Goal: Task Accomplishment & Management: Use online tool/utility

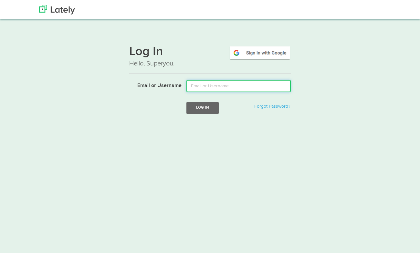
click at [233, 85] on input "Email or Username" at bounding box center [238, 86] width 104 height 12
type input "e"
paste input "[PERSON_NAME][EMAIL_ADDRESS][DOMAIN_NAME]"
type input "[PERSON_NAME][EMAIL_ADDRESS][DOMAIN_NAME]"
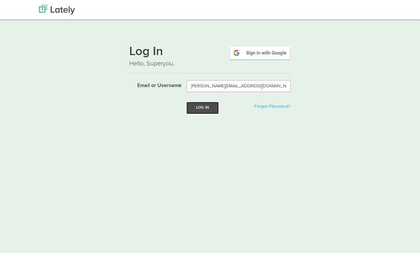
click at [204, 107] on button "Log In" at bounding box center [202, 108] width 32 height 12
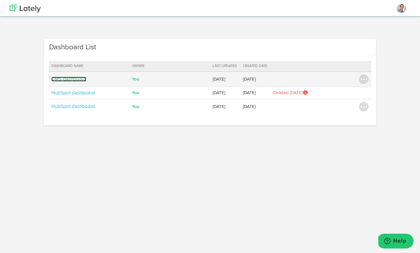
click at [68, 77] on link "DMS dashboard" at bounding box center [68, 79] width 35 height 5
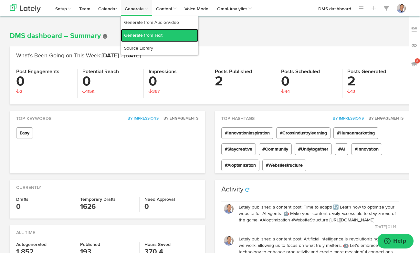
click at [142, 35] on link "Generate from Text" at bounding box center [159, 35] width 77 height 13
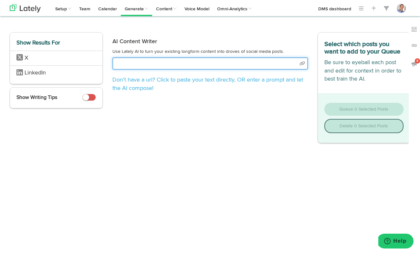
click at [171, 62] on input "text" at bounding box center [209, 63] width 195 height 12
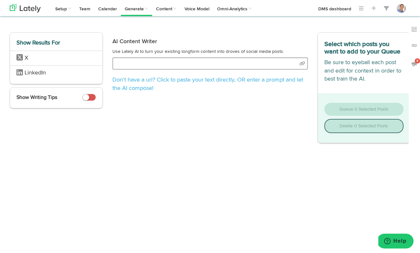
select select "natural"
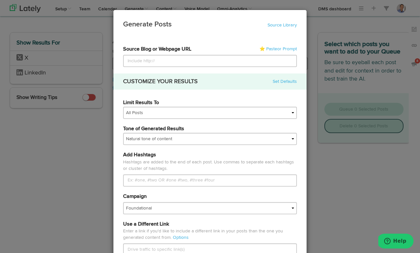
click at [171, 62] on input at bounding box center [210, 61] width 174 height 12
type input "[URL][DOMAIN_NAME]"
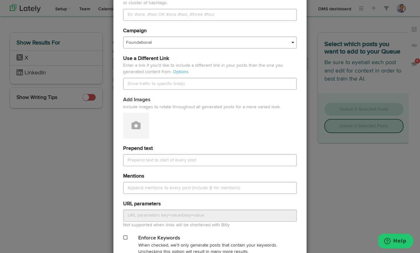
scroll to position [253, 0]
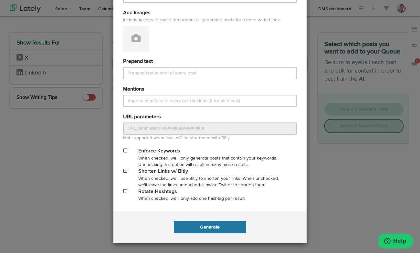
type input "[URL][DOMAIN_NAME]"
click at [214, 225] on button "Generate" at bounding box center [210, 227] width 72 height 12
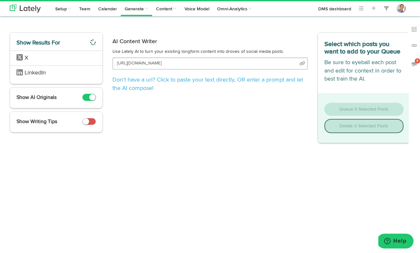
scroll to position [0, 35]
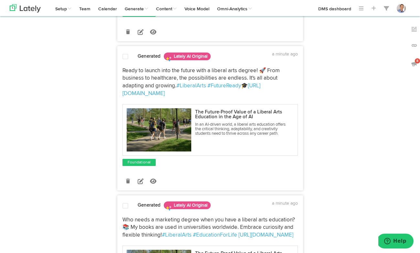
scroll to position [175, 0]
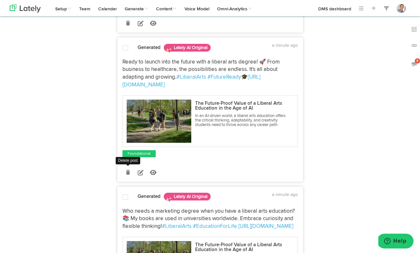
click at [129, 172] on icon at bounding box center [128, 172] width 4 height 5
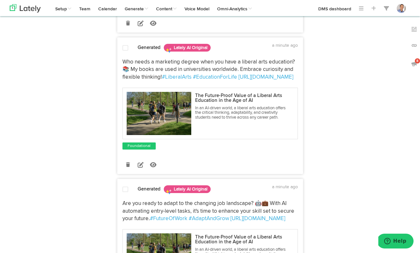
scroll to position [177, 0]
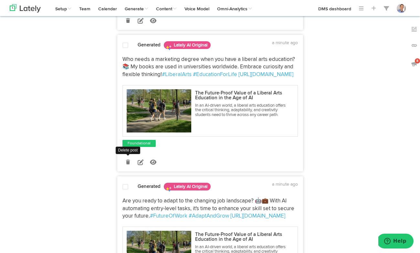
click at [130, 163] on icon at bounding box center [128, 162] width 4 height 5
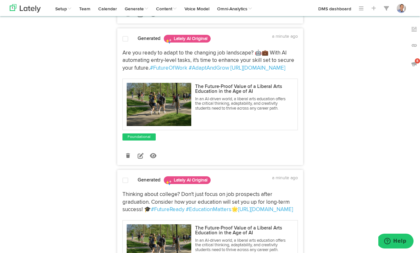
scroll to position [190, 0]
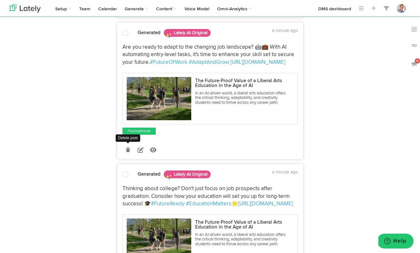
click at [129, 152] on icon at bounding box center [128, 150] width 4 height 5
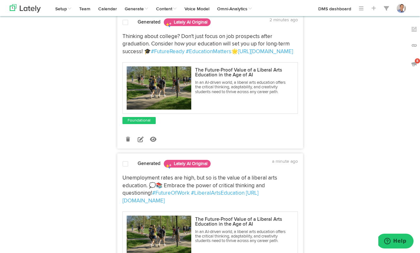
scroll to position [198, 0]
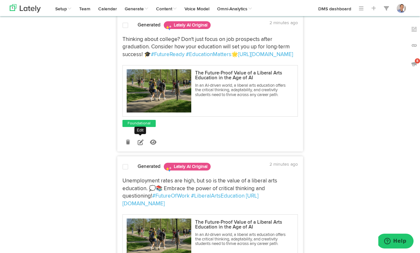
click at [142, 142] on icon at bounding box center [140, 142] width 6 height 6
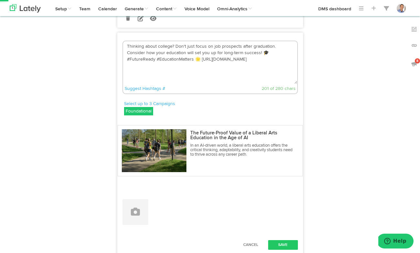
scroll to position [176, 0]
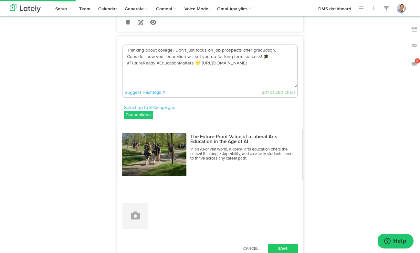
click at [132, 49] on textarea "Thinking about college? Don't just focus on job prospects after graduation. Con…" at bounding box center [210, 66] width 174 height 43
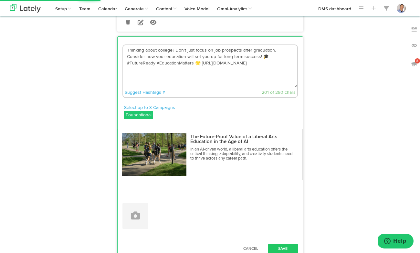
click at [132, 49] on textarea "Thinking about college? Don't just focus on job prospects after graduation. Con…" at bounding box center [210, 66] width 174 height 43
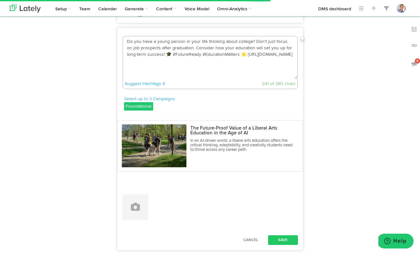
scroll to position [188, 0]
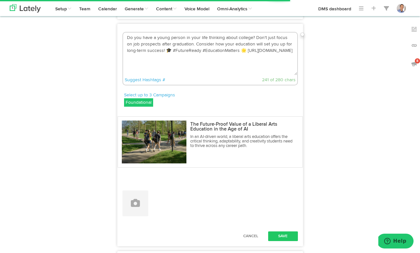
click at [223, 45] on textarea "Do you have a young person in your life thinking about college? Don't just focu…" at bounding box center [210, 54] width 174 height 43
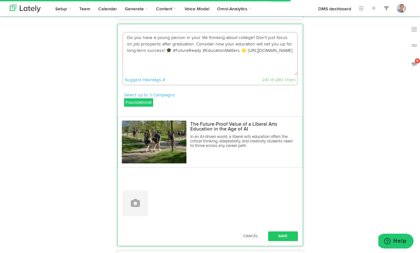
click at [223, 45] on textarea "Do you have a young person in your life thinking about college? Don't just focu…" at bounding box center [210, 54] width 174 height 43
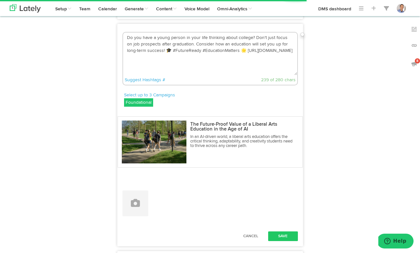
click at [262, 45] on textarea "Do you have a young person in your life thinking about college? Don't just focu…" at bounding box center [210, 54] width 174 height 43
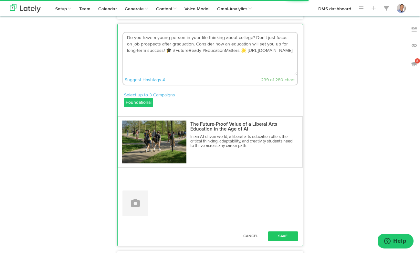
click at [262, 45] on textarea "Do you have a young person in your life thinking about college? Don't just focu…" at bounding box center [210, 54] width 174 height 43
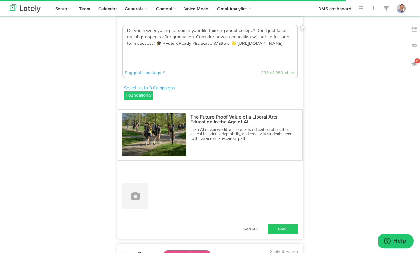
scroll to position [195, 0]
type textarea "Do you have a young person in your life thinking about college? Don't just focu…"
click at [283, 227] on button "Save" at bounding box center [283, 230] width 30 height 10
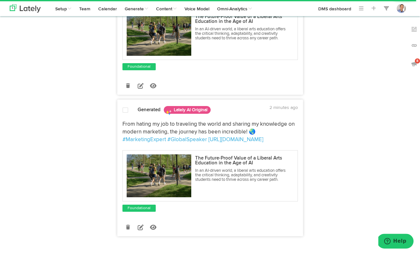
scroll to position [421, 0]
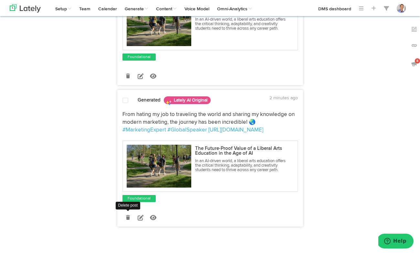
click at [127, 216] on icon at bounding box center [128, 218] width 4 height 5
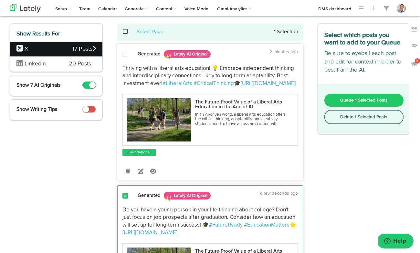
scroll to position [25, 0]
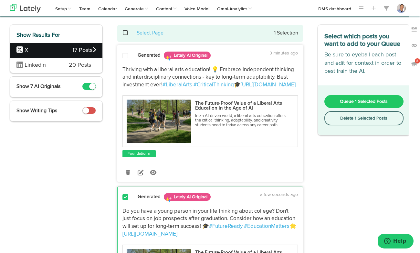
click at [125, 31] on div "Select page Select Page 1 Selection" at bounding box center [210, 33] width 176 height 7
click at [125, 33] on span at bounding box center [128, 33] width 13 height 0
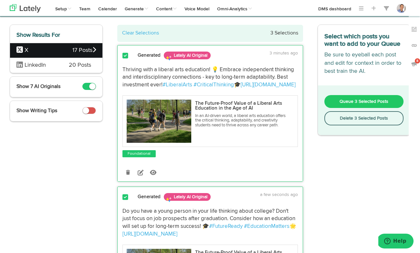
click at [361, 104] on span "Queue 3 Selected Posts" at bounding box center [363, 101] width 49 height 5
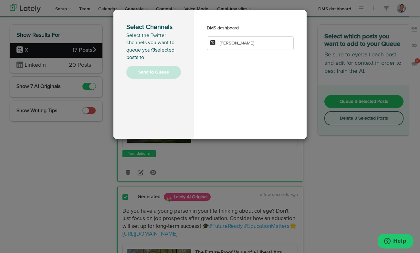
click at [236, 40] on li "[PERSON_NAME]" at bounding box center [250, 43] width 87 height 14
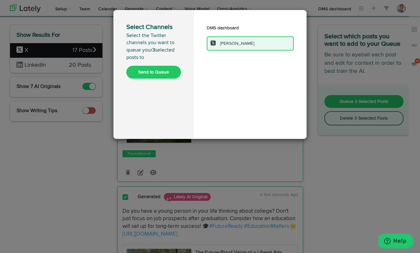
click at [161, 72] on button "Send to Queue" at bounding box center [153, 72] width 55 height 13
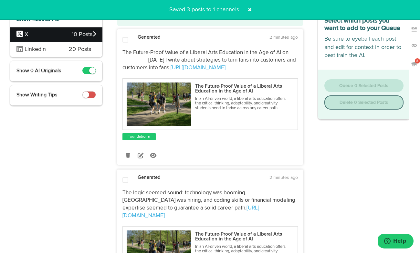
scroll to position [42, 0]
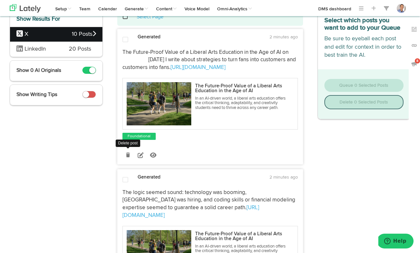
click at [128, 157] on icon at bounding box center [128, 155] width 4 height 5
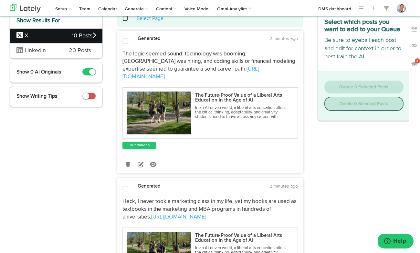
scroll to position [39, 0]
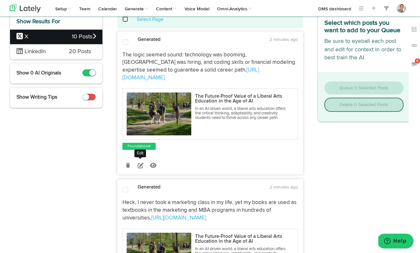
click at [139, 163] on icon at bounding box center [140, 166] width 6 height 6
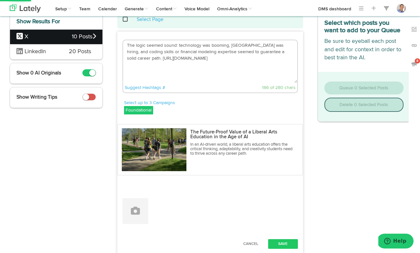
click at [147, 47] on textarea "The logic seemed sound: technology was booming, [GEOGRAPHIC_DATA] was hiring, a…" at bounding box center [210, 61] width 174 height 43
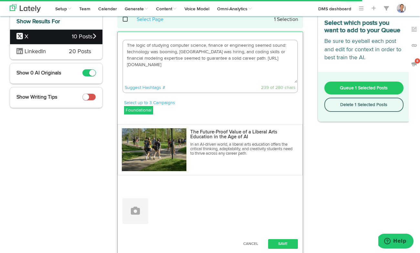
click at [249, 57] on textarea "The logic of studying computer science, finance or engineering seemed sound: te…" at bounding box center [210, 61] width 174 height 43
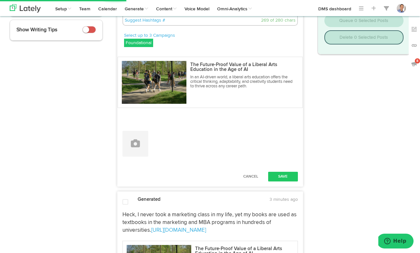
scroll to position [108, 0]
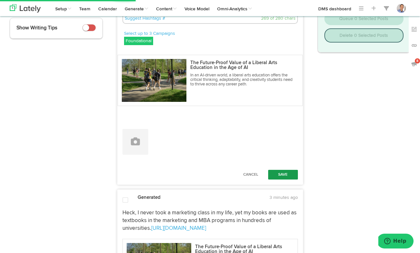
type textarea "The logic of studying computer science, finance or engineering seemed sound: te…"
click at [283, 175] on button "Save" at bounding box center [283, 175] width 30 height 10
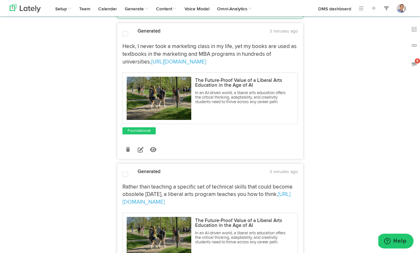
scroll to position [200, 0]
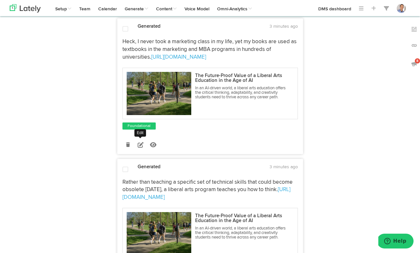
click at [142, 146] on icon at bounding box center [140, 145] width 6 height 6
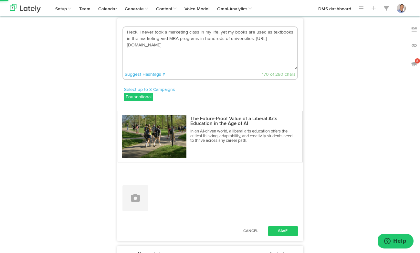
click at [140, 34] on textarea "Heck, I never took a marketing class in my life, yet my books are used as textb…" at bounding box center [210, 48] width 174 height 43
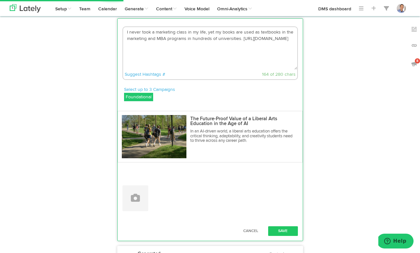
click at [242, 39] on textarea "I never took a marketing class in my life, yet my books are used as textbooks i…" at bounding box center [210, 48] width 174 height 43
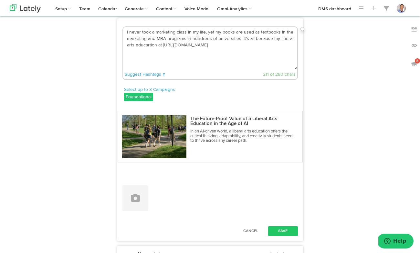
click at [143, 48] on textarea "I never took a marketing class in my life, yet my books are used as textbooks i…" at bounding box center [210, 48] width 174 height 43
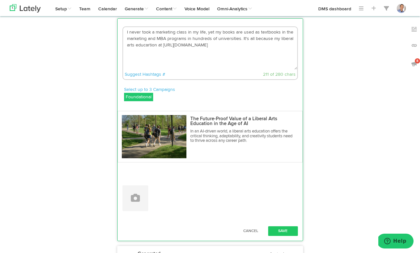
click at [143, 48] on textarea "I never took a marketing class in my life, yet my books are used as textbooks i…" at bounding box center [210, 48] width 174 height 43
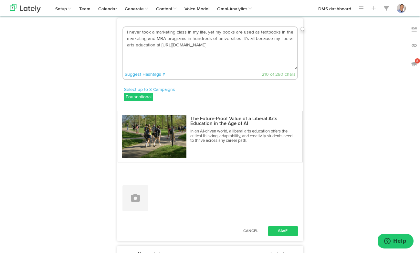
click at [157, 47] on textarea "I never took a marketing class in my life, yet my books are used as textbooks i…" at bounding box center [210, 48] width 174 height 43
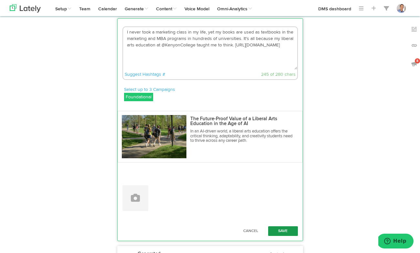
type textarea "I never took a marketing class in my life, yet my books are used as textbooks i…"
click at [287, 233] on button "Save" at bounding box center [283, 232] width 30 height 10
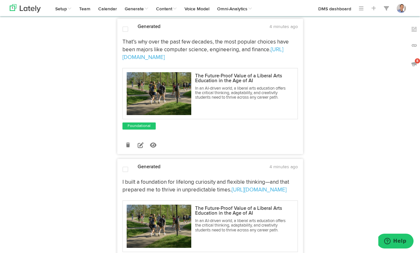
scroll to position [490, 0]
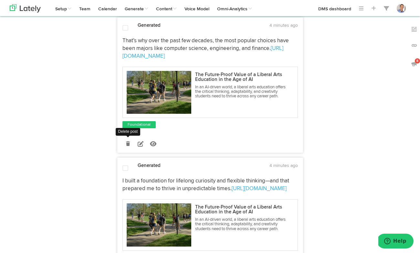
click at [127, 146] on icon at bounding box center [128, 144] width 4 height 5
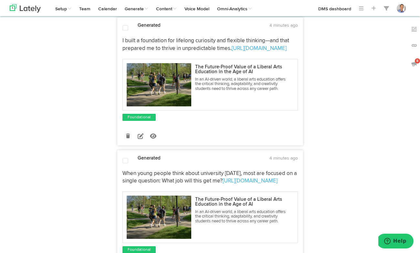
click at [100, 138] on div "Show Results For X 10 Posts LinkedIn 20 Posts Show 0 AI Originals Show Writing …" at bounding box center [56, 129] width 103 height 1138
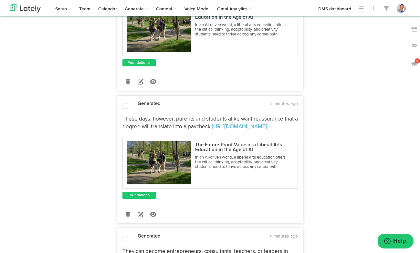
scroll to position [675, 0]
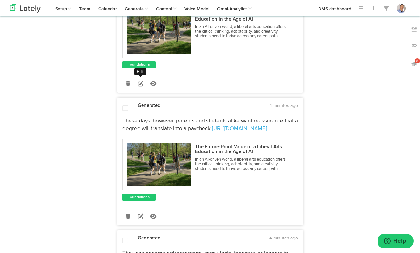
click at [140, 86] on icon at bounding box center [140, 84] width 6 height 6
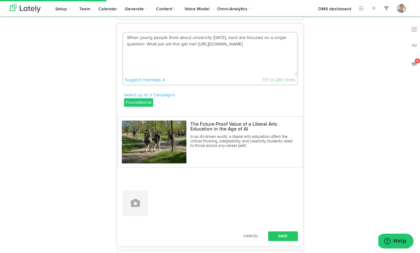
scroll to position [615, 0]
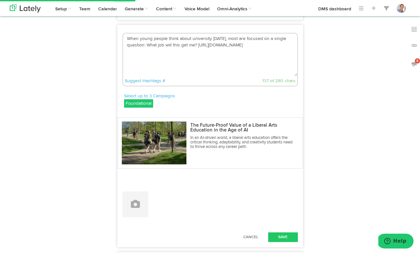
click at [197, 46] on textarea "When young people think about university [DATE], most are focused on a single q…" at bounding box center [210, 55] width 174 height 43
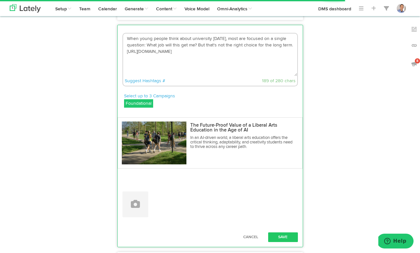
click at [215, 45] on textarea "When young people think about university [DATE], most are focused on a single q…" at bounding box center [210, 55] width 174 height 43
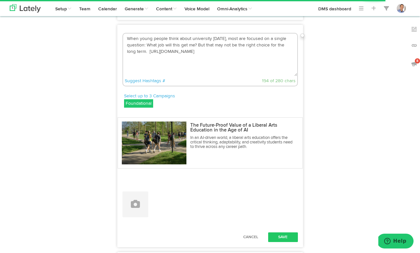
drag, startPoint x: 198, startPoint y: 45, endPoint x: 137, endPoint y: 50, distance: 60.9
click at [137, 50] on textarea "When young people think about university [DATE], most are focused on a single q…" at bounding box center [210, 55] width 174 height 43
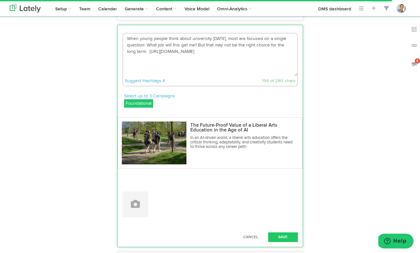
scroll to position [634, 0]
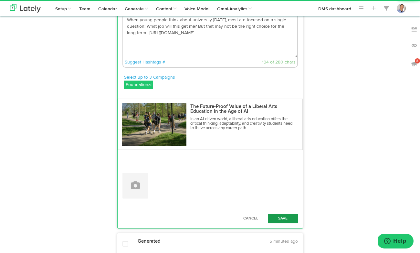
type textarea "When young people think about university [DATE], most are focused on a single q…"
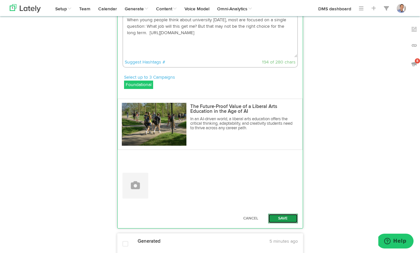
click at [281, 218] on button "Save" at bounding box center [283, 219] width 30 height 10
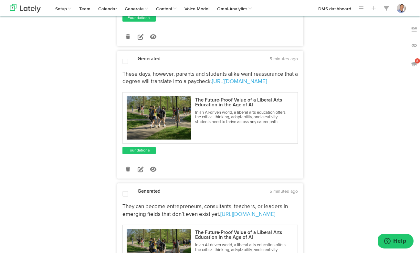
scroll to position [730, 0]
click at [141, 171] on icon at bounding box center [140, 169] width 6 height 6
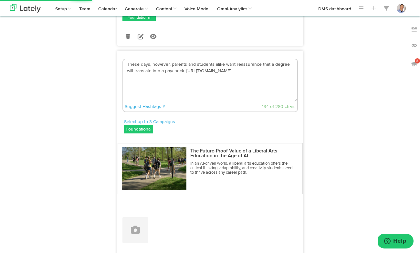
click at [185, 72] on textarea "These days, however, parents and students alike want reassurance that a degree …" at bounding box center [210, 80] width 174 height 43
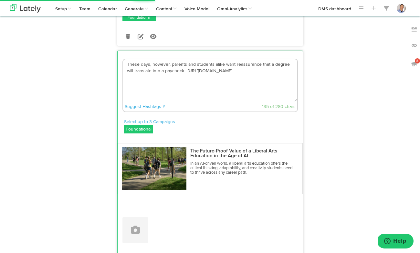
paste textarea "But that may not be the right choice for the long term."
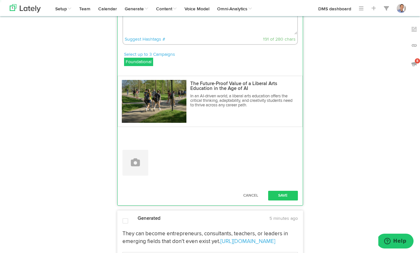
scroll to position [811, 0]
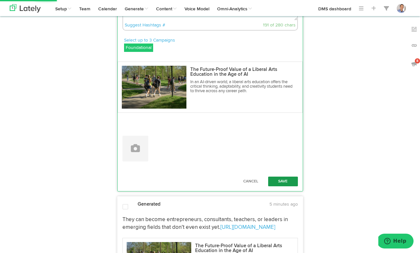
type textarea "These days, however, parents and students alike want reassurance that a degree …"
click at [283, 182] on button "Save" at bounding box center [283, 182] width 30 height 10
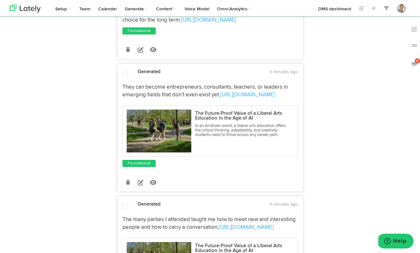
scroll to position [798, 0]
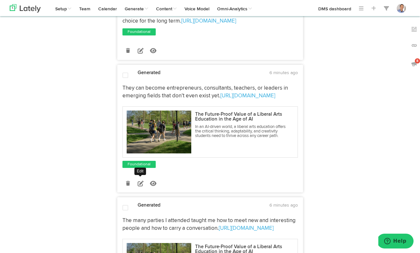
click at [141, 186] on icon at bounding box center [140, 184] width 6 height 6
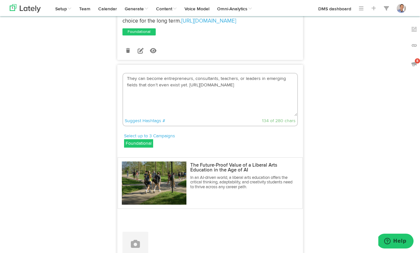
click at [130, 80] on textarea "They can become entrepreneurs, consultants, teachers, or leaders in emerging fi…" at bounding box center [210, 95] width 174 height 43
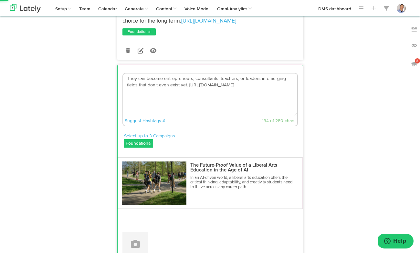
click at [130, 80] on textarea "They can become entrepreneurs, consultants, teachers, or leaders in emerging fi…" at bounding box center [210, 95] width 174 height 43
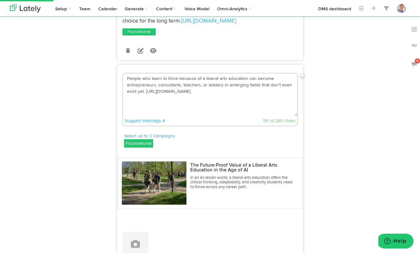
click at [266, 80] on textarea "People who learn to think because of a liberal arts education can become entrep…" at bounding box center [210, 95] width 174 height 43
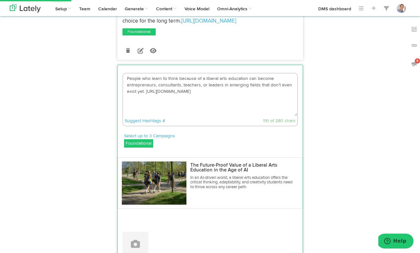
click at [266, 80] on textarea "People who learn to think because of a liberal arts education can become entrep…" at bounding box center [210, 95] width 174 height 43
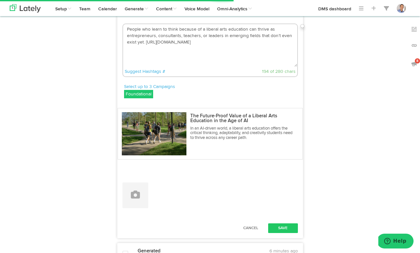
scroll to position [855, 0]
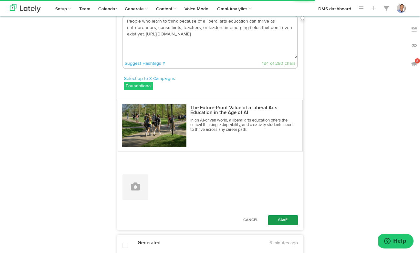
type textarea "People who learn to think because of a liberal arts education can thrive as ent…"
click at [291, 222] on button "Save" at bounding box center [283, 221] width 30 height 10
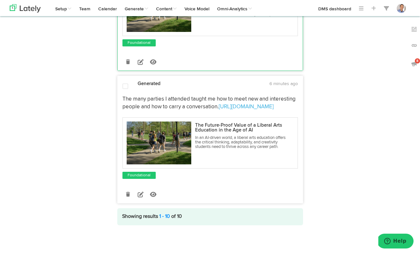
scroll to position [931, 0]
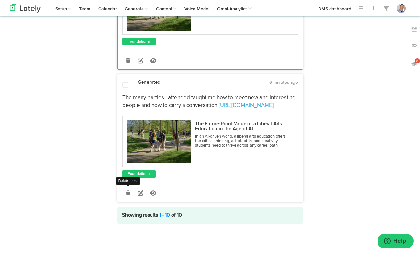
click at [129, 193] on icon at bounding box center [128, 193] width 4 height 5
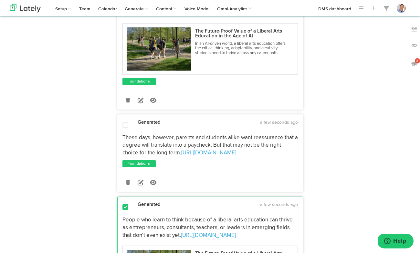
scroll to position [667, 0]
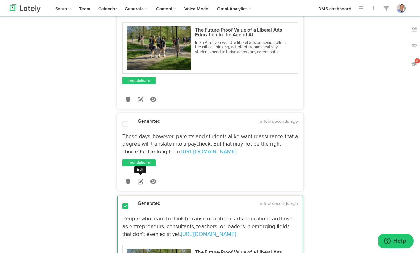
click at [141, 183] on icon at bounding box center [140, 182] width 6 height 6
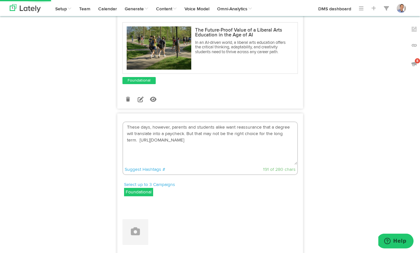
click at [172, 129] on textarea "These days, however, parents and students alike want reassurance that a degree …" at bounding box center [210, 143] width 174 height 43
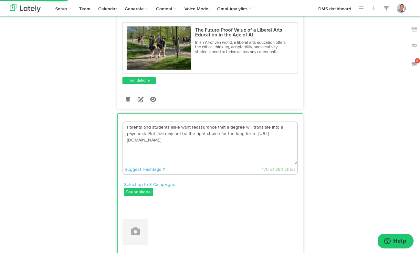
click at [228, 129] on textarea "Parents and students alike want reassurance that a degree will translate into a…" at bounding box center [210, 143] width 174 height 43
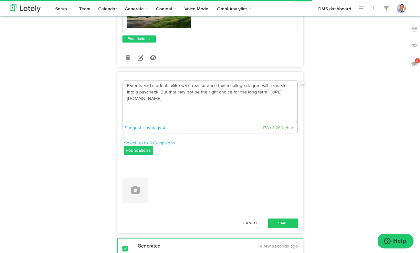
scroll to position [742, 0]
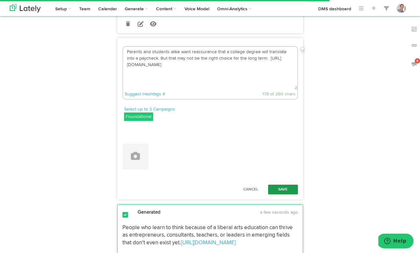
type textarea "Parents and students alike want reassurance that a college degree will translat…"
click at [286, 191] on button "Save" at bounding box center [283, 190] width 30 height 10
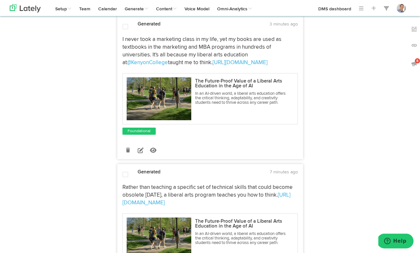
scroll to position [0, 0]
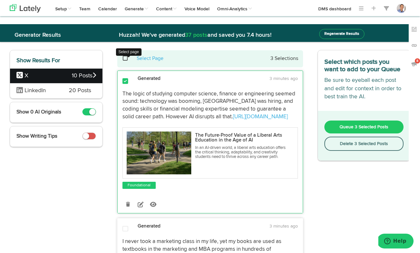
click at [125, 58] on span at bounding box center [128, 58] width 13 height 0
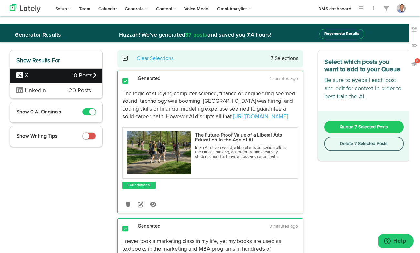
click at [344, 132] on button "Queue 7 Selected Posts" at bounding box center [363, 127] width 79 height 13
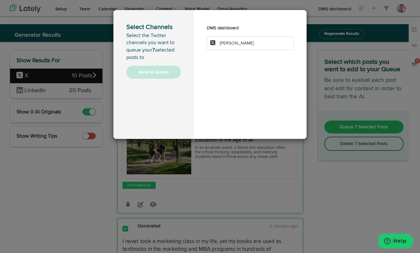
click at [235, 42] on span "[PERSON_NAME]" at bounding box center [236, 43] width 34 height 5
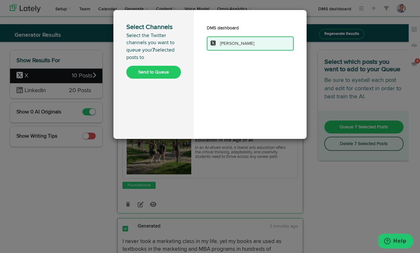
click at [156, 71] on button "Send to Queue" at bounding box center [153, 72] width 55 height 13
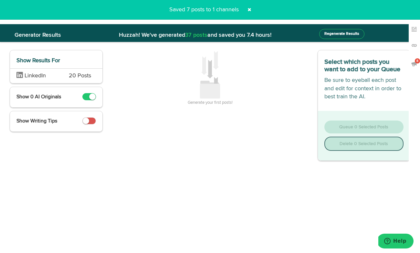
click at [250, 10] on span at bounding box center [249, 10] width 10 height 10
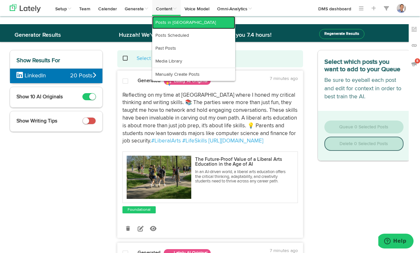
click at [168, 22] on link "Posts in [GEOGRAPHIC_DATA]" at bounding box center [193, 22] width 83 height 13
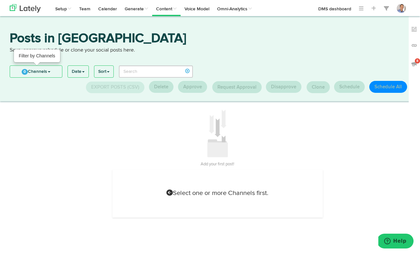
click at [60, 71] on link "0 Channels" at bounding box center [36, 72] width 52 height 12
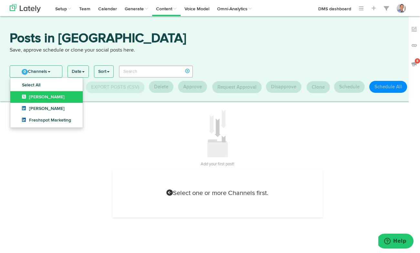
click at [52, 95] on link "[PERSON_NAME]" at bounding box center [46, 97] width 72 height 12
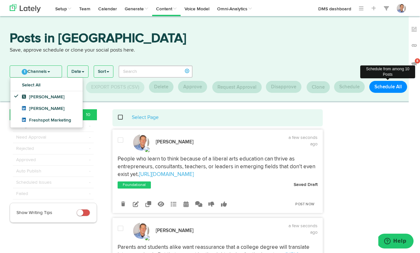
click at [385, 87] on button "Schedule All" at bounding box center [388, 87] width 38 height 12
select select "11"
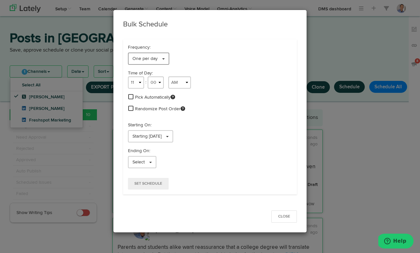
click at [162, 57] on link "One per day" at bounding box center [148, 59] width 41 height 12
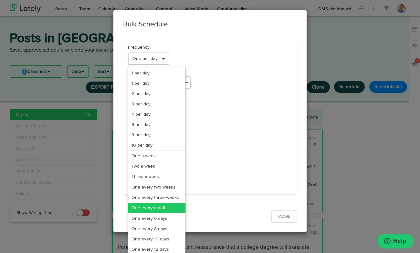
click at [162, 206] on link "One every month" at bounding box center [156, 208] width 57 height 10
select select "11"
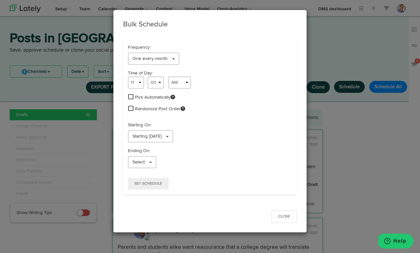
click at [129, 96] on span at bounding box center [130, 97] width 5 height 6
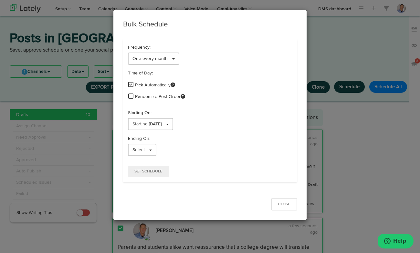
click at [131, 96] on span at bounding box center [130, 96] width 5 height 6
click at [173, 123] on link "Starting [DATE]" at bounding box center [150, 124] width 45 height 12
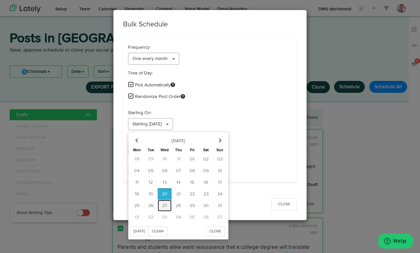
click at [167, 205] on button "27" at bounding box center [164, 206] width 14 height 12
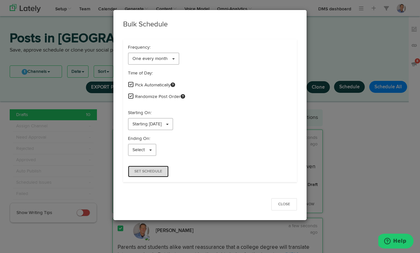
click at [152, 173] on span "Set Schedule" at bounding box center [148, 172] width 28 height 4
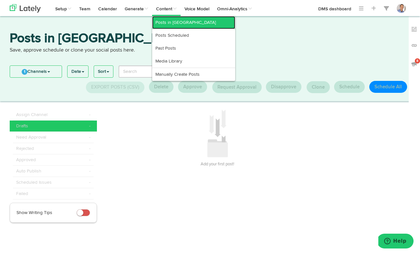
click at [168, 20] on link "Posts in [GEOGRAPHIC_DATA]" at bounding box center [193, 22] width 83 height 13
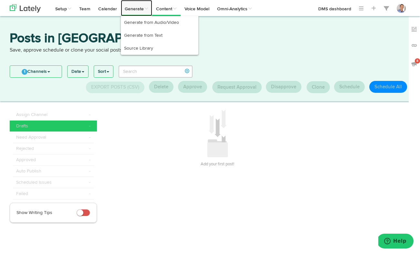
click at [129, 9] on link "Generate" at bounding box center [136, 8] width 31 height 16
